Goal: Task Accomplishment & Management: Use online tool/utility

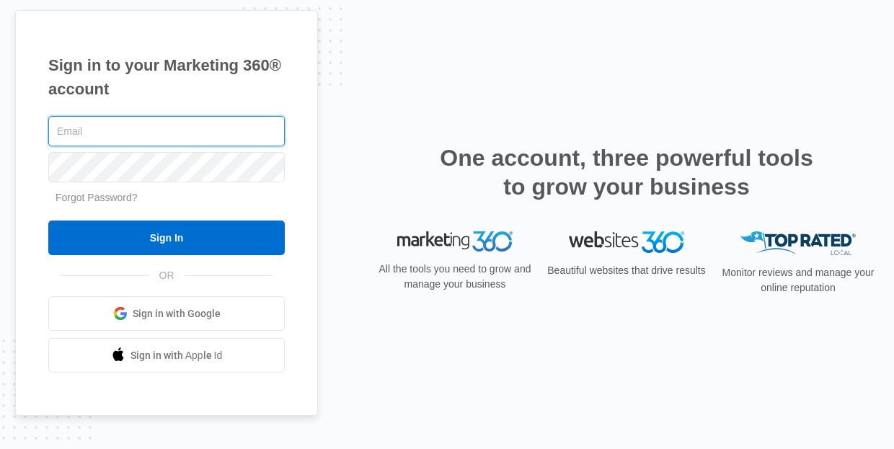
type input "[EMAIL_ADDRESS][DOMAIN_NAME]"
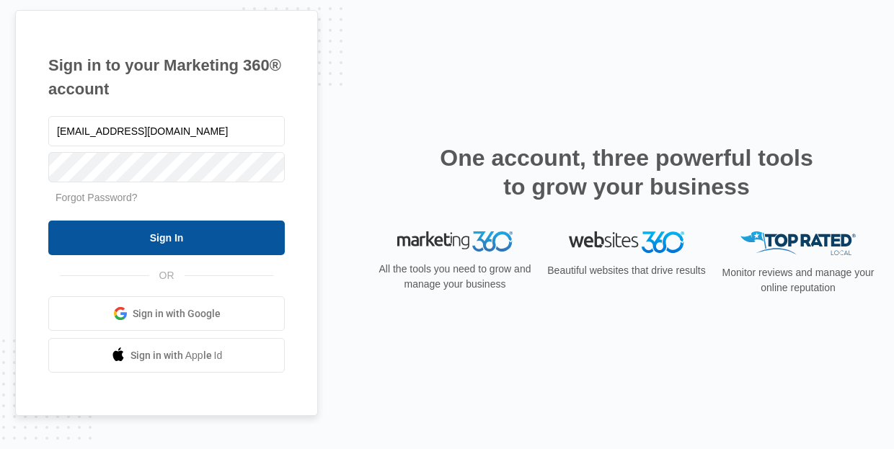
click at [175, 232] on input "Sign In" at bounding box center [166, 238] width 236 height 35
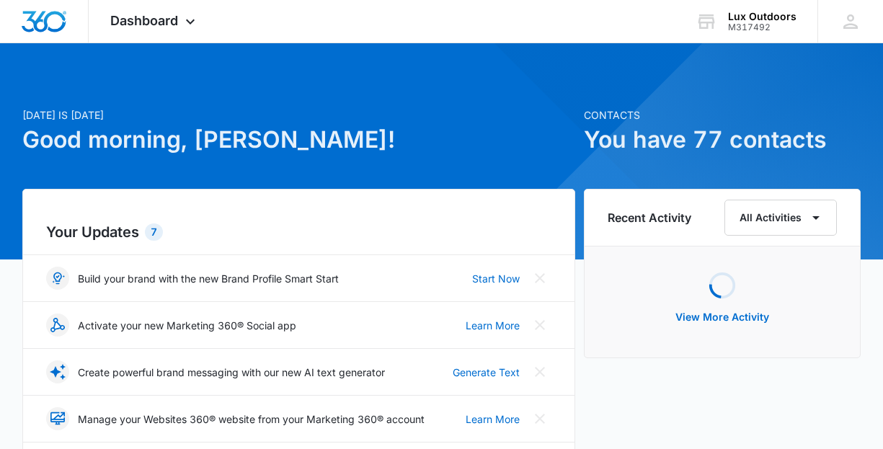
scroll to position [3, 0]
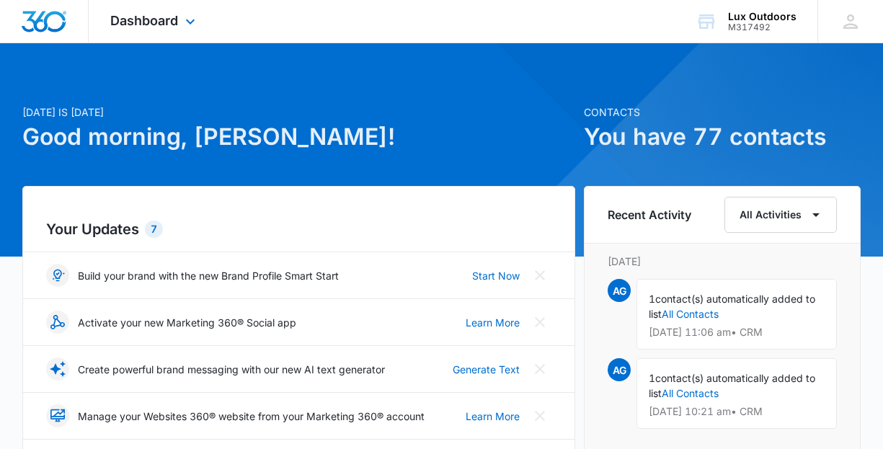
click at [180, 25] on div "Dashboard Apps Reputation Websites Forms CRM Email Social Payments POS Content …" at bounding box center [155, 21] width 132 height 43
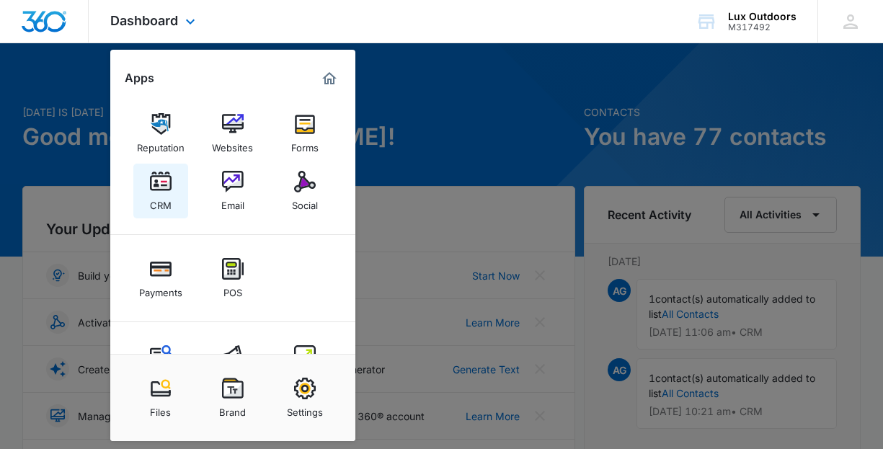
click at [171, 199] on div "CRM" at bounding box center [161, 201] width 22 height 19
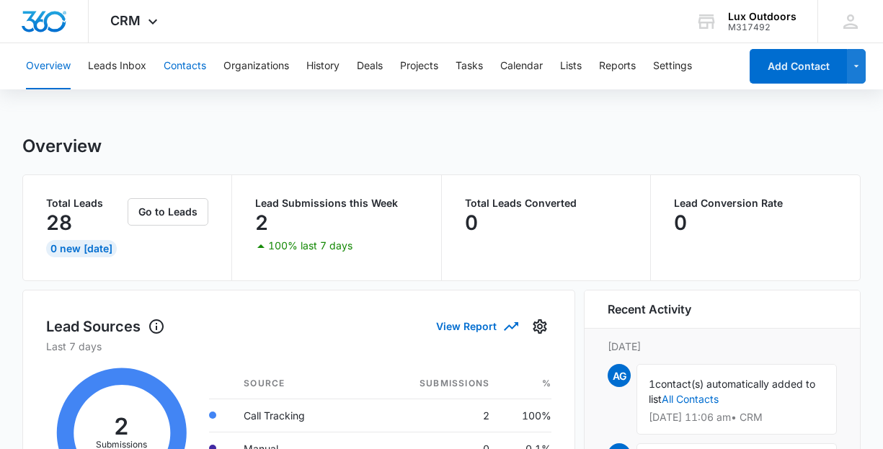
click at [190, 64] on button "Contacts" at bounding box center [185, 66] width 43 height 46
